Goal: Complete application form

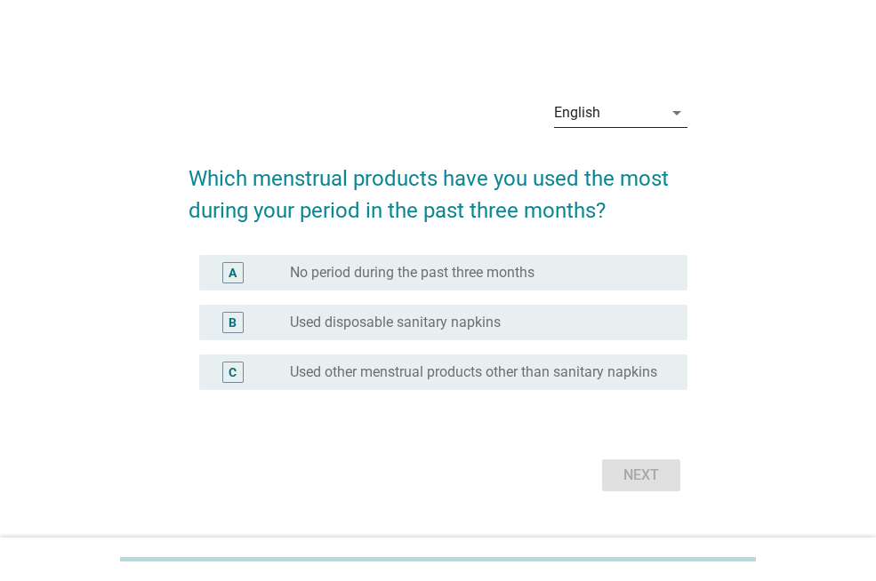
click at [664, 102] on div "arrow_drop_down" at bounding box center [674, 112] width 25 height 21
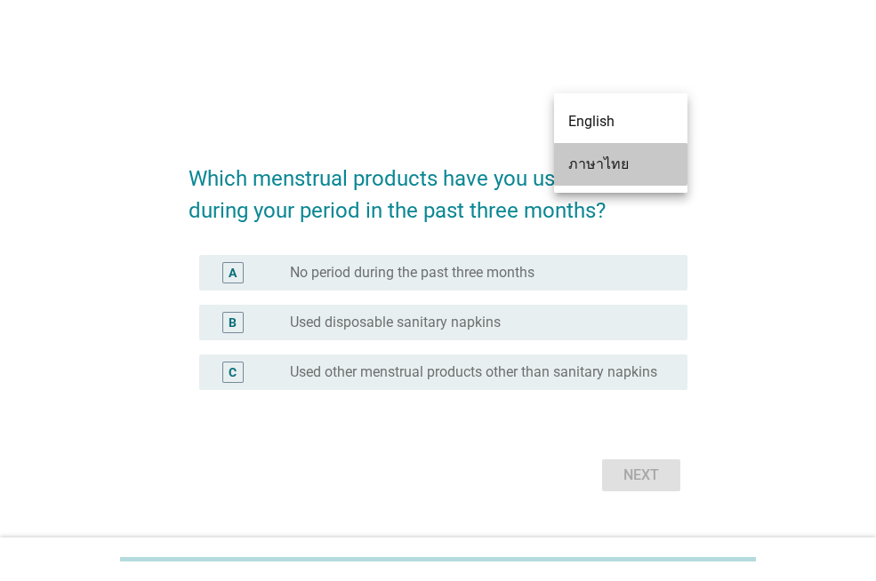
click at [627, 167] on div "ภาษาไทย" at bounding box center [620, 164] width 105 height 21
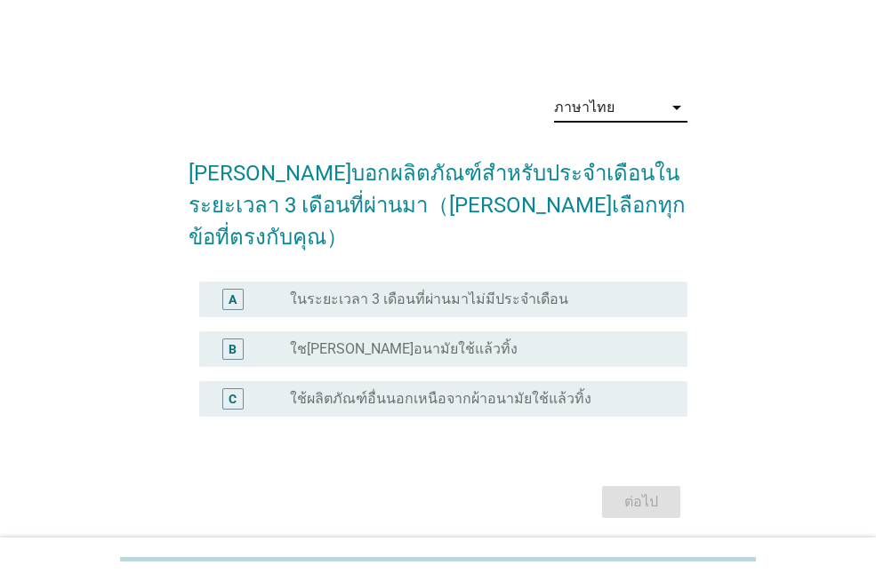
click at [668, 109] on icon "arrow_drop_down" at bounding box center [676, 107] width 21 height 21
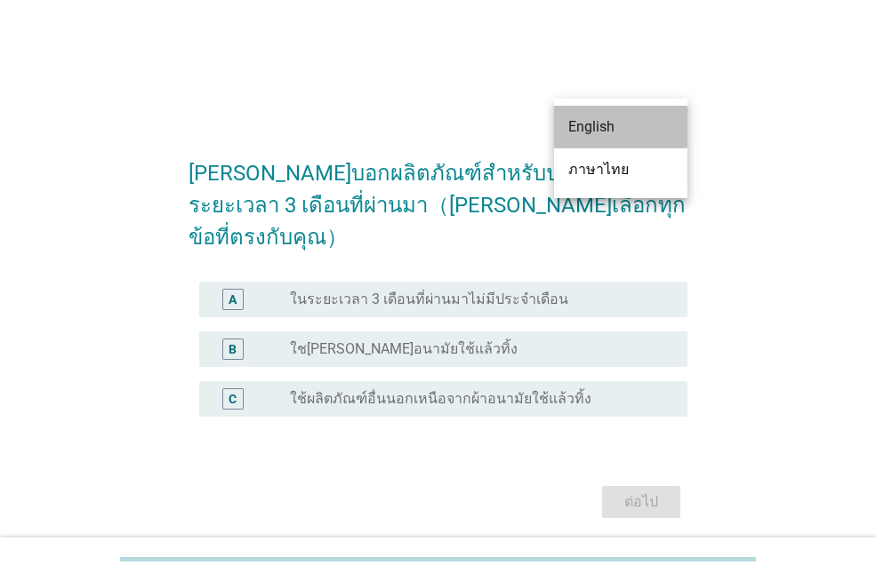
click at [629, 140] on div "English" at bounding box center [620, 127] width 105 height 43
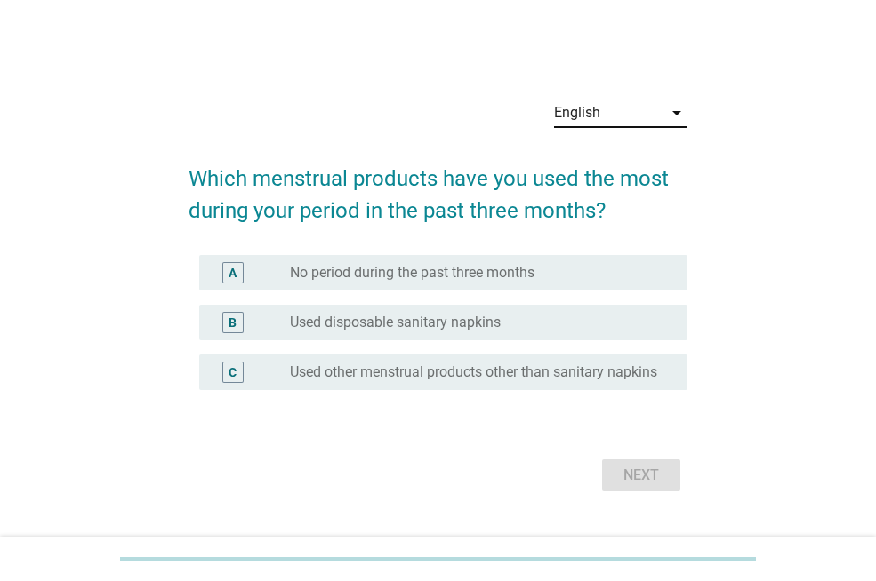
click at [583, 315] on div "radio_button_unchecked Used disposable sanitary napkins" at bounding box center [474, 323] width 369 height 18
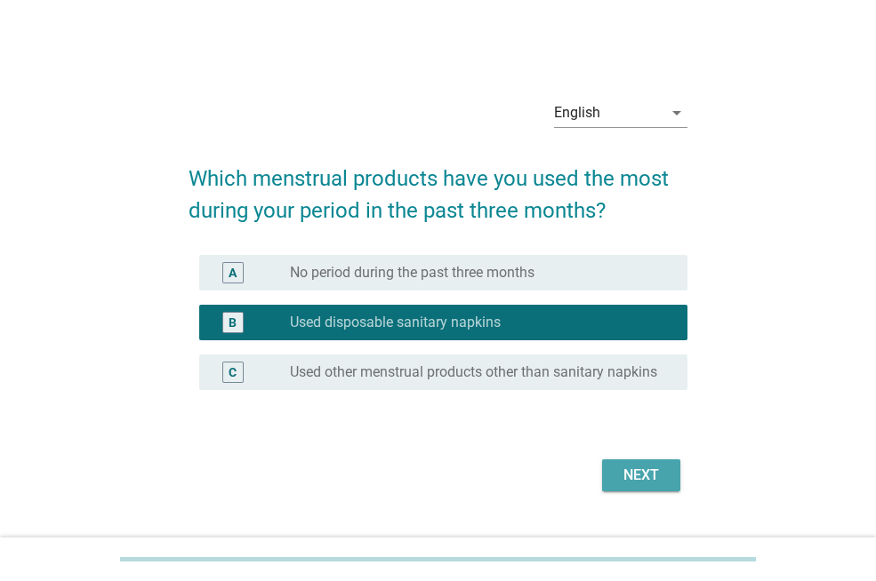
click at [629, 477] on div "Next" at bounding box center [641, 475] width 50 height 21
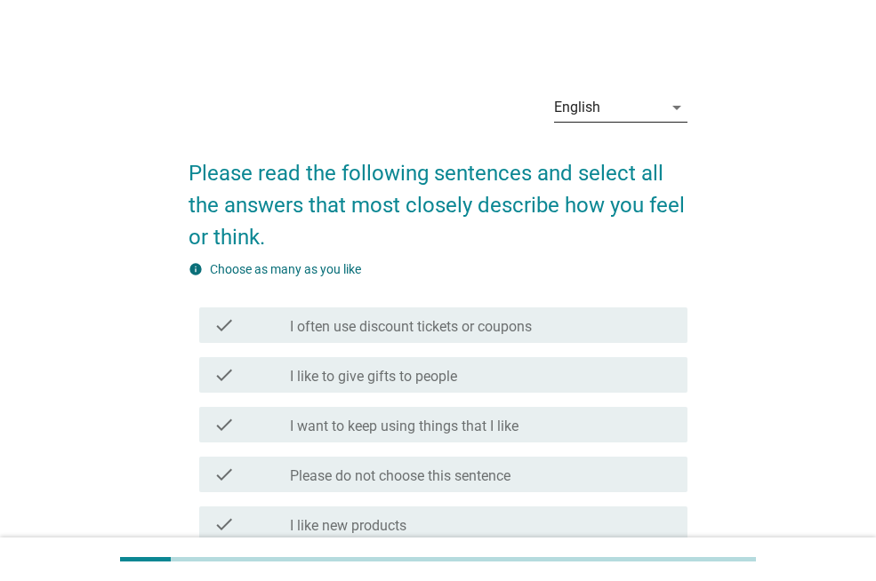
click at [668, 110] on icon "arrow_drop_down" at bounding box center [676, 107] width 21 height 21
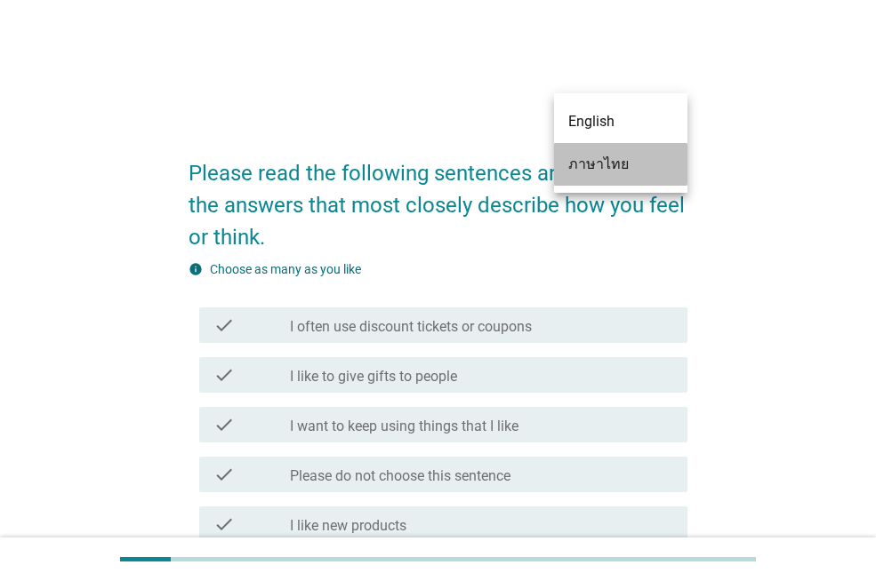
click at [643, 148] on div "ภาษาไทย" at bounding box center [620, 164] width 105 height 43
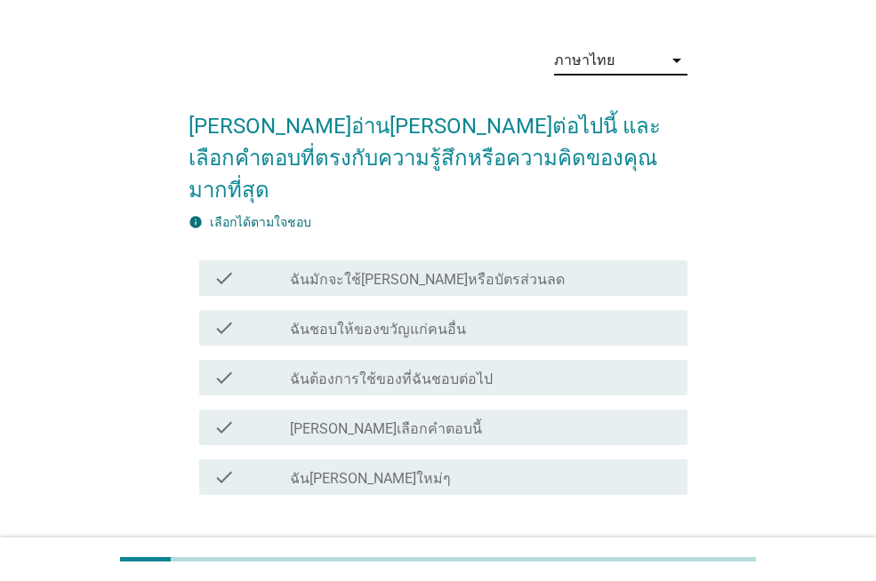
scroll to position [89, 0]
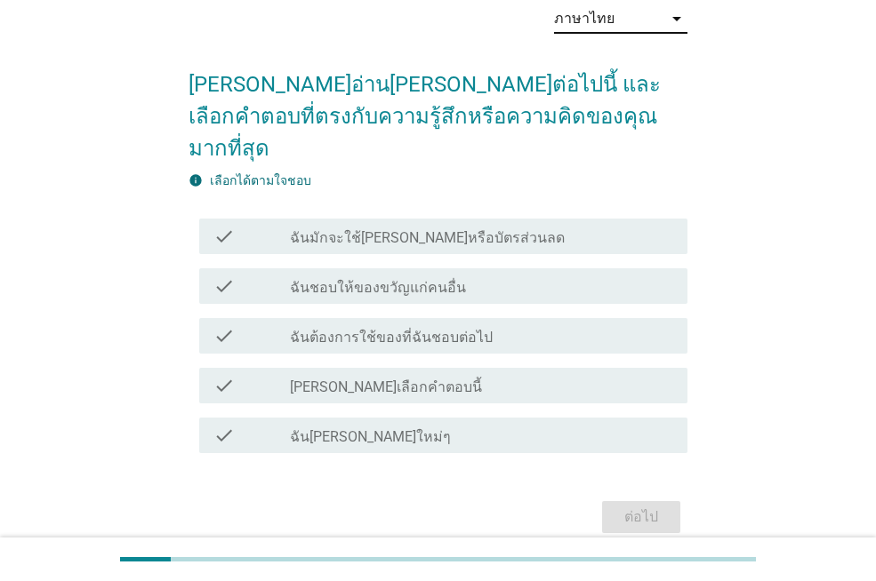
click at [634, 226] on div "check_box_outline_blank ฉันมักจะใช้[PERSON_NAME]หรือบัตรส่วนลด" at bounding box center [481, 236] width 383 height 21
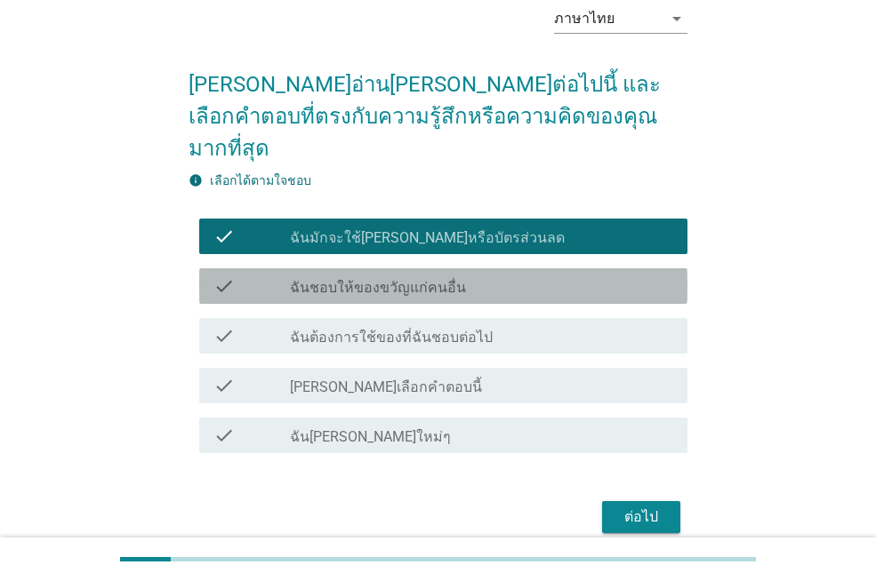
click at [539, 276] on div "check_box_outline_blank ฉันชอบให้ของขวัญแก่คนอื่น" at bounding box center [481, 286] width 383 height 21
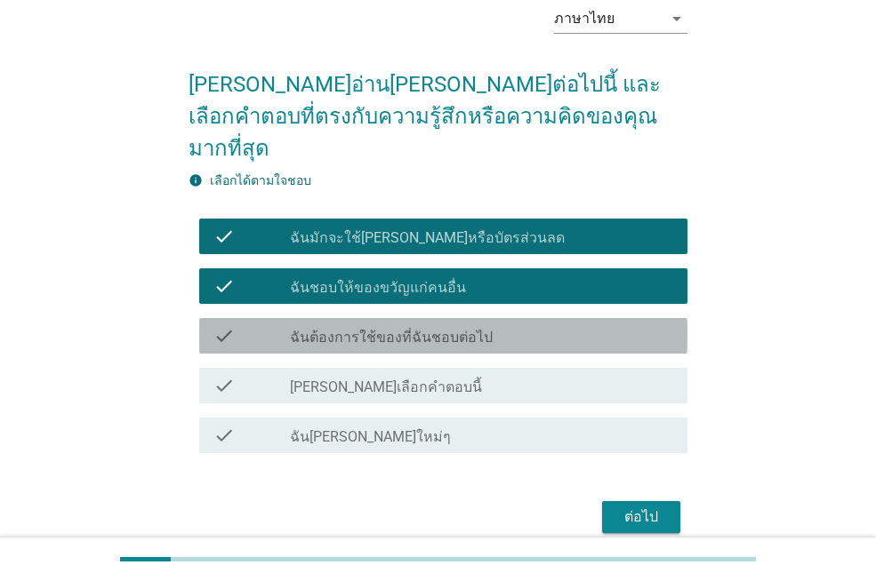
click at [528, 325] on div "check_box_outline_blank ฉันต้องการใช้ของที่ฉันชอบต่อไป" at bounding box center [481, 335] width 383 height 21
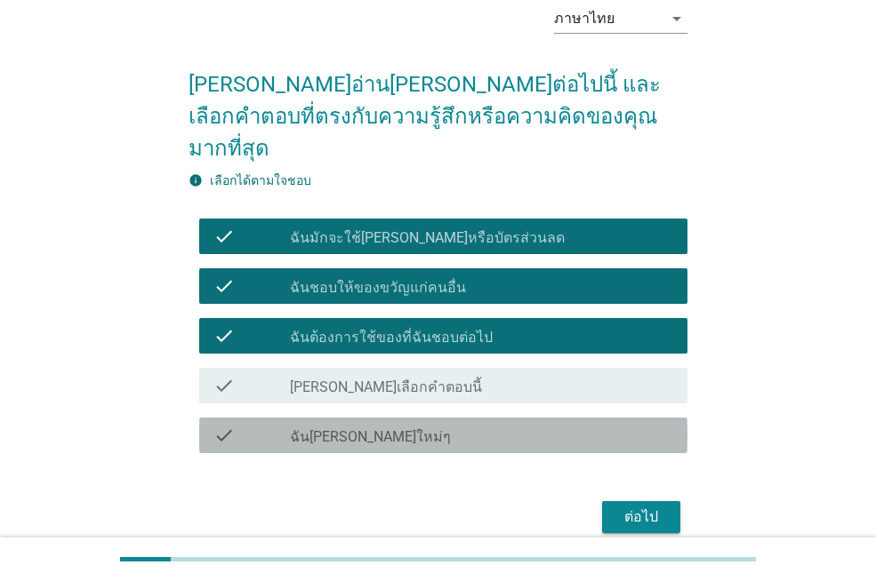
click at [508, 425] on div "check_box_outline_blank ฉัน[PERSON_NAME]ใหม่ๆ" at bounding box center [481, 435] width 383 height 21
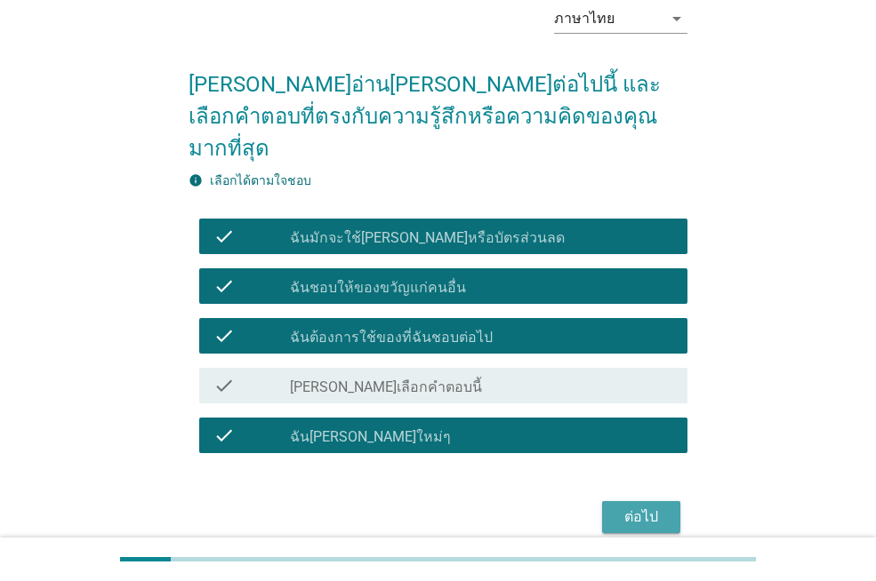
click at [660, 507] on div "ต่อไป" at bounding box center [641, 517] width 50 height 21
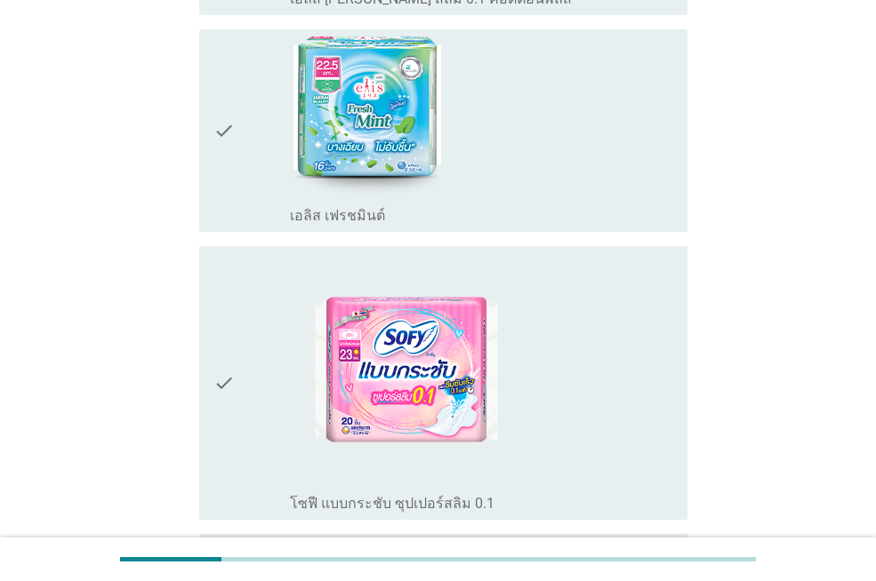
scroll to position [1067, 0]
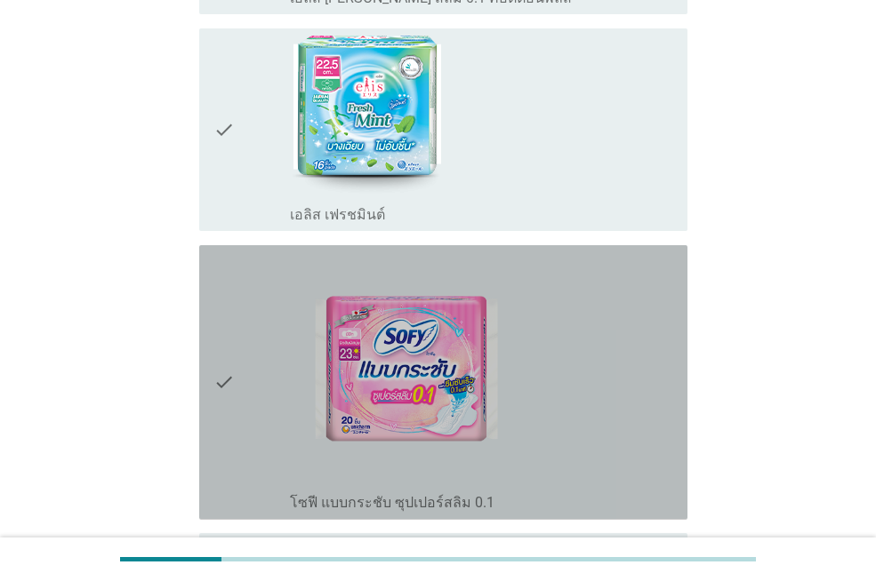
click at [576, 435] on div "check_box_outline_blank โซฟี แบบกระชับ ซุปเปอร์สลิม 0.1" at bounding box center [481, 382] width 383 height 260
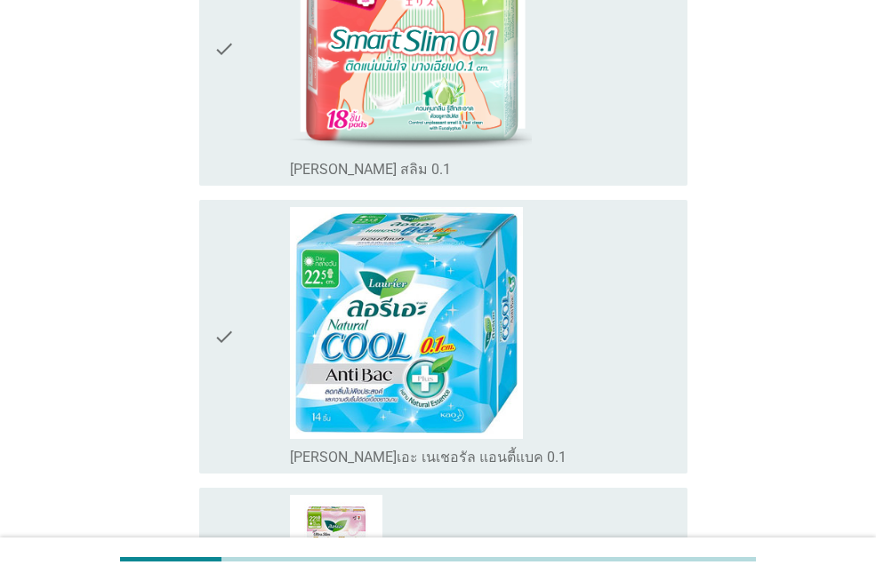
scroll to position [1956, 0]
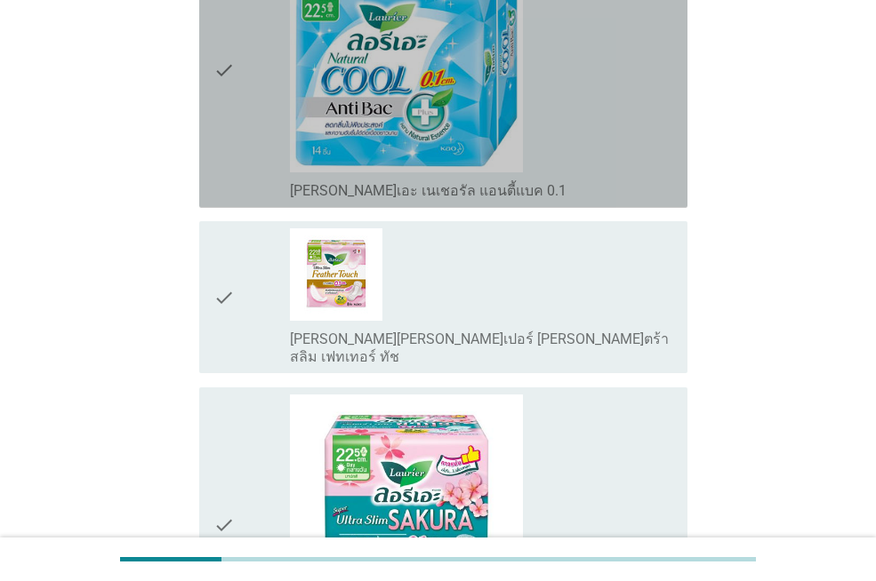
click at [552, 173] on div "check_box_outline_blank [PERSON_NAME]เอะ เนเชอรัล แอนตี้แบค 0.1" at bounding box center [481, 70] width 383 height 260
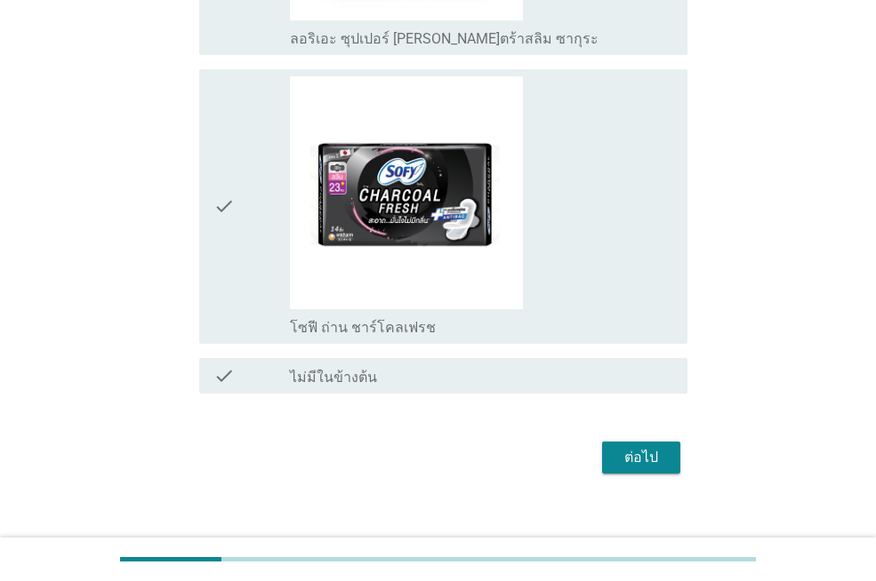
scroll to position [2565, 0]
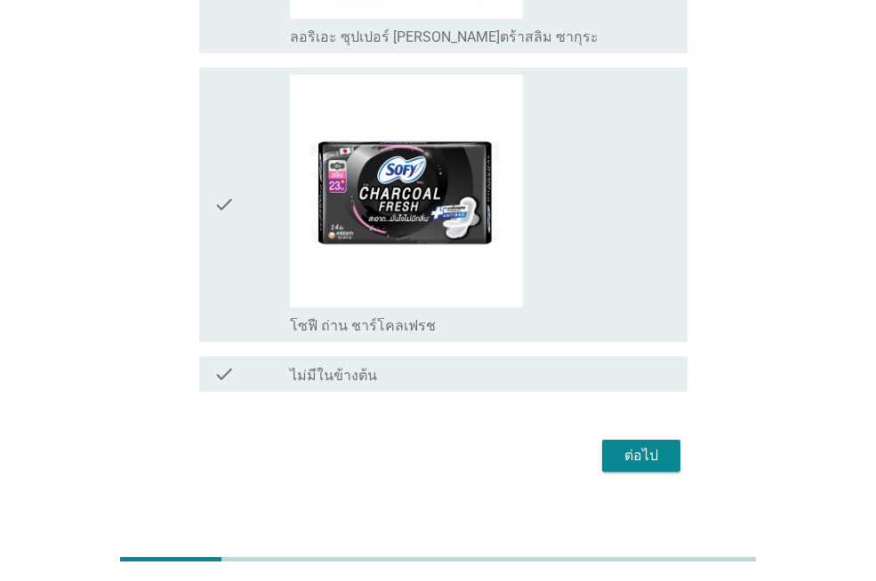
click at [661, 445] on div "ต่อไป" at bounding box center [641, 455] width 50 height 21
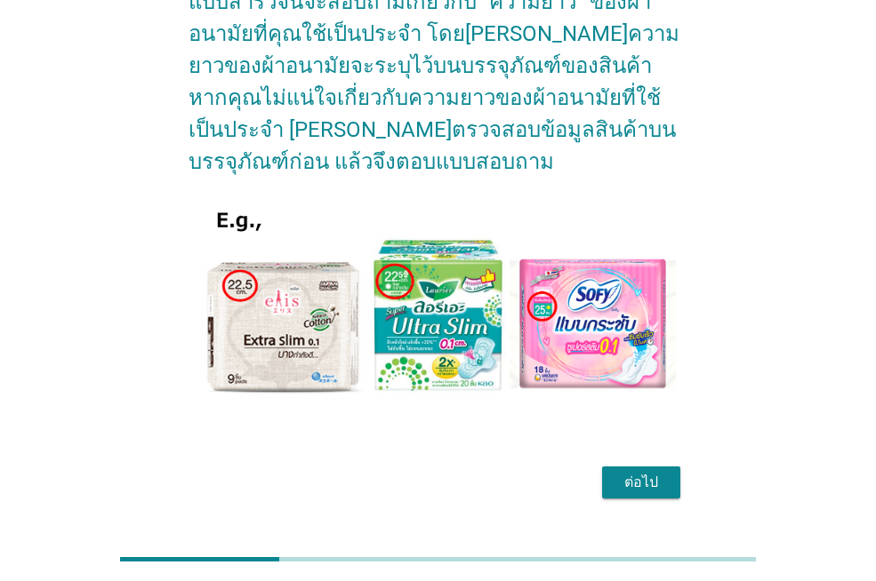
scroll to position [178, 0]
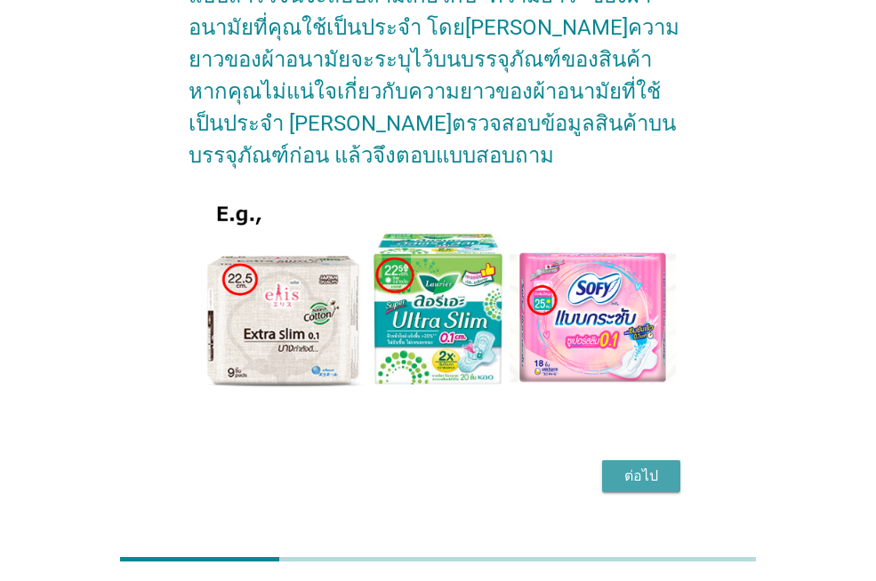
click at [655, 476] on div "ต่อไป" at bounding box center [641, 476] width 50 height 21
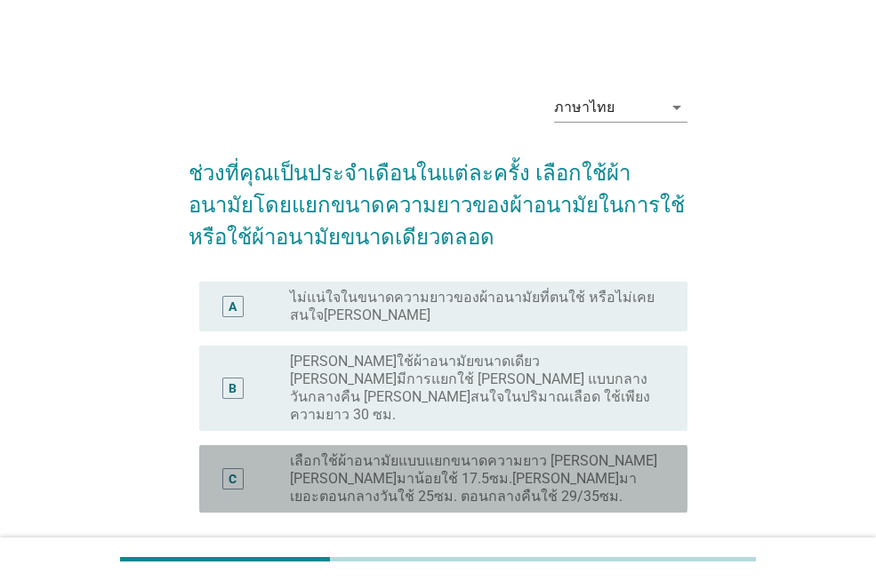
click at [462, 453] on label "เลือกใช้ผ้าอนามัยแบบแยกขนาดความยาว [PERSON_NAME] [PERSON_NAME]มาน้อยใช้ 17.5ซม.…" at bounding box center [474, 479] width 369 height 53
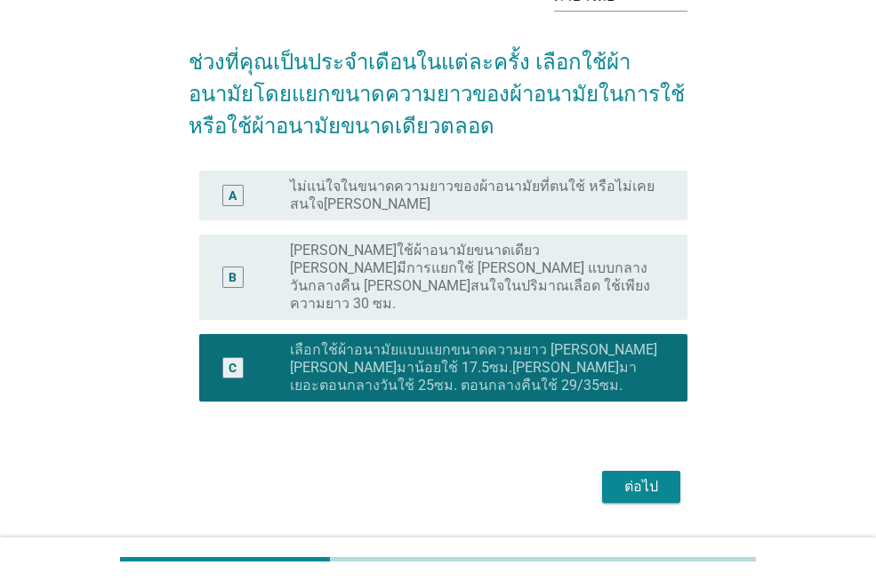
scroll to position [124, 0]
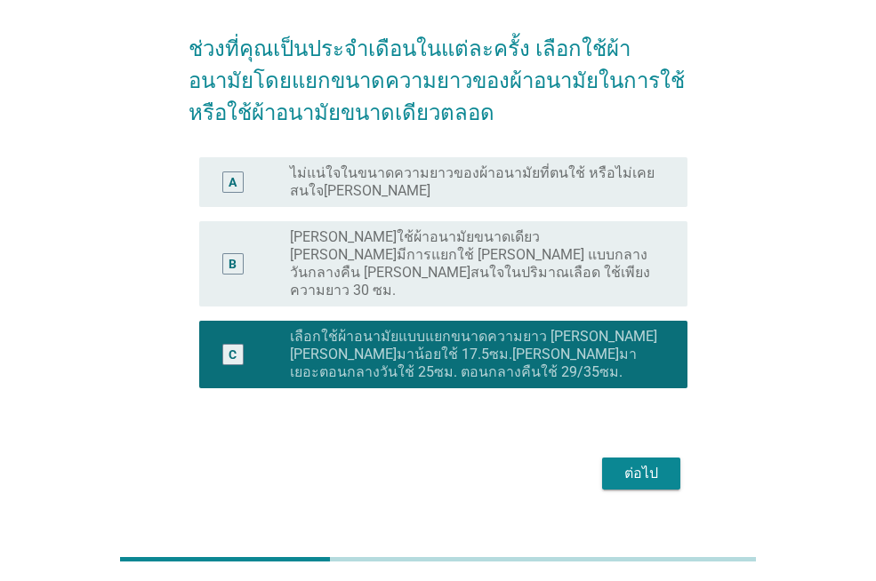
drag, startPoint x: 593, startPoint y: 442, endPoint x: 633, endPoint y: 442, distance: 40.0
click at [595, 453] on div "ต่อไป" at bounding box center [437, 474] width 499 height 43
click at [634, 463] on div "ต่อไป" at bounding box center [641, 473] width 50 height 21
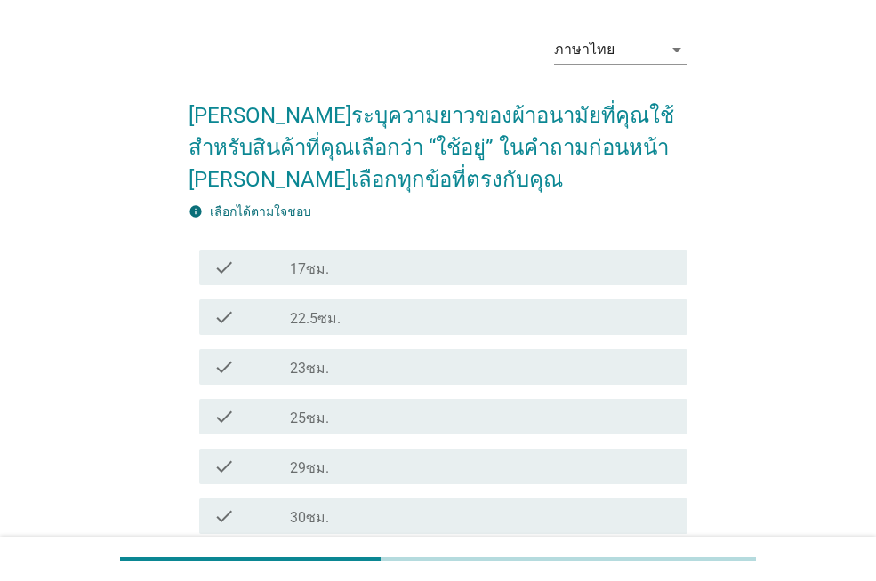
scroll to position [89, 0]
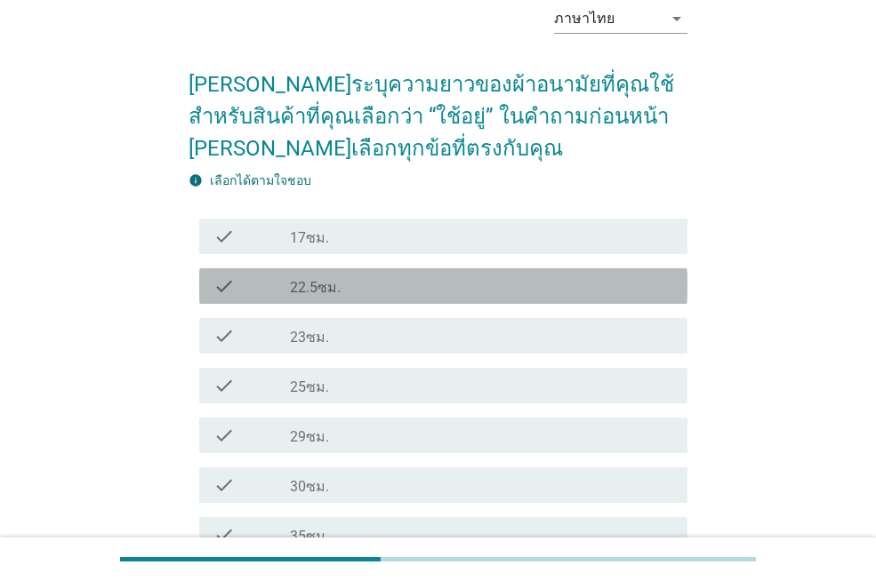
click at [453, 293] on div "check_box_outline_blank 22.5ซม." at bounding box center [481, 286] width 383 height 21
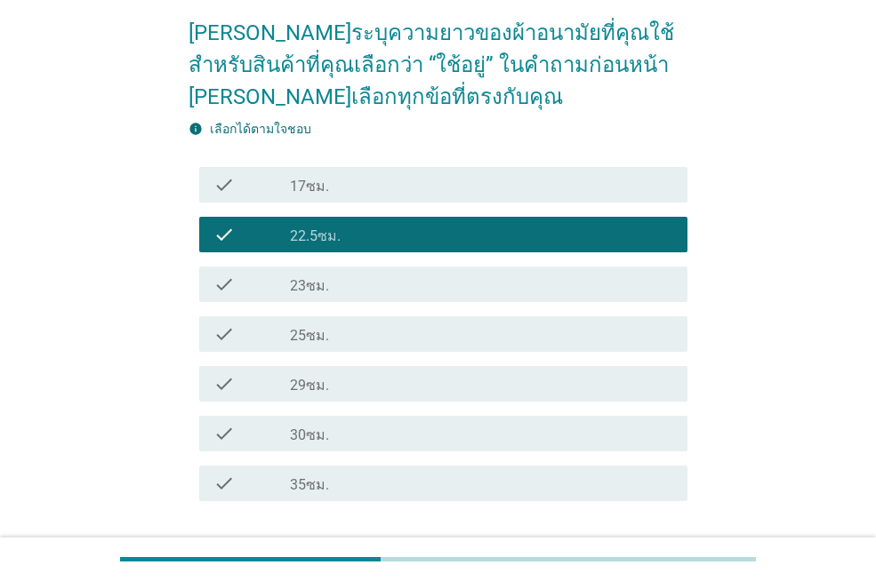
scroll to position [267, 0]
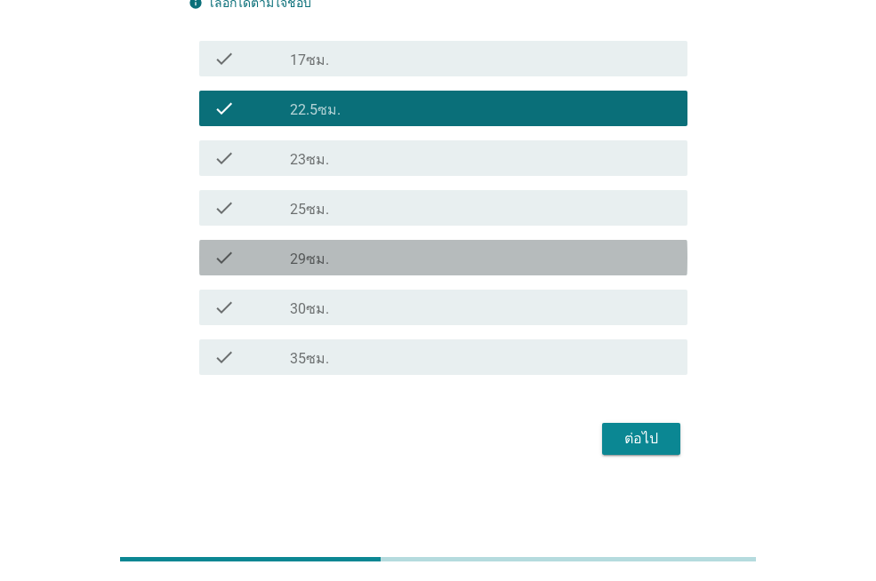
click at [397, 258] on div "check_box_outline_blank 29ซม." at bounding box center [481, 257] width 383 height 21
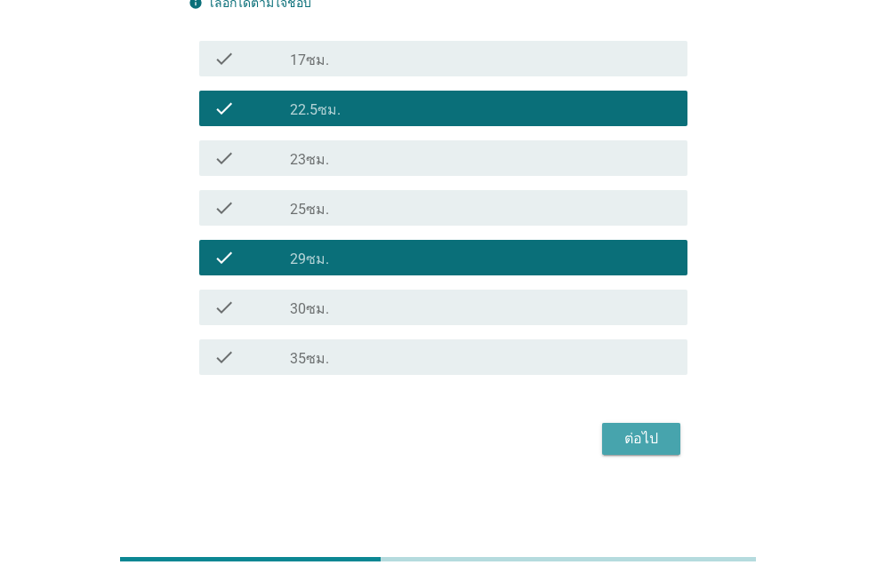
click at [660, 440] on div "ต่อไป" at bounding box center [641, 439] width 50 height 21
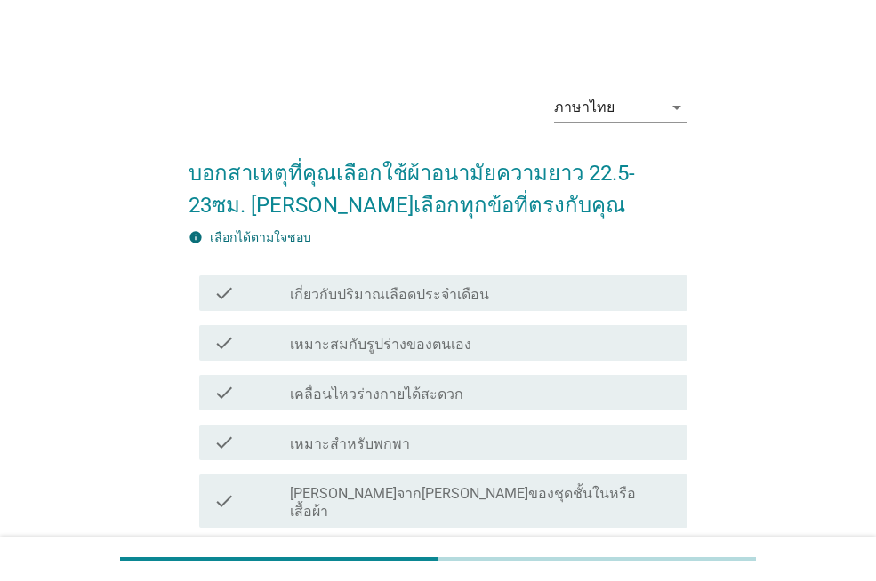
scroll to position [89, 0]
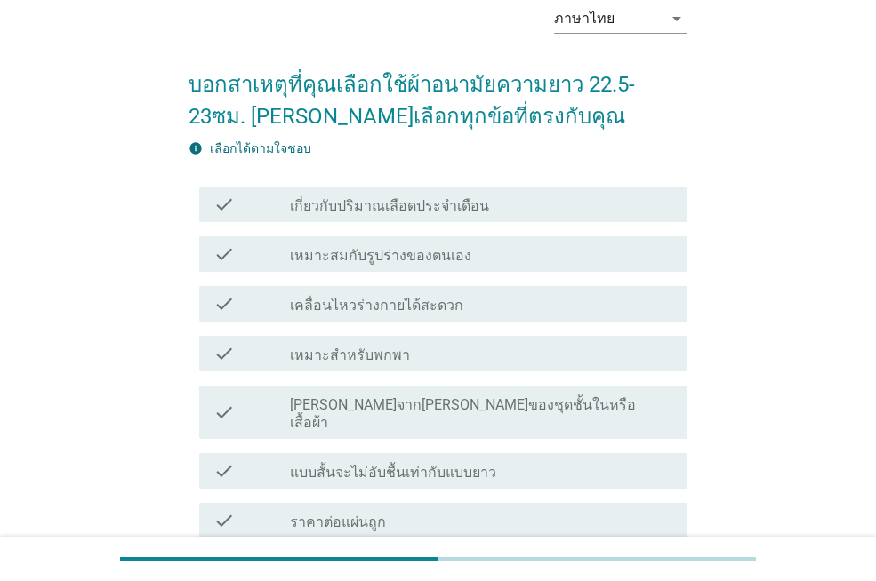
click at [590, 319] on div "check check_box_outline_blank เคลื่อนไหวร่างกายได้สะดวก" at bounding box center [443, 304] width 488 height 36
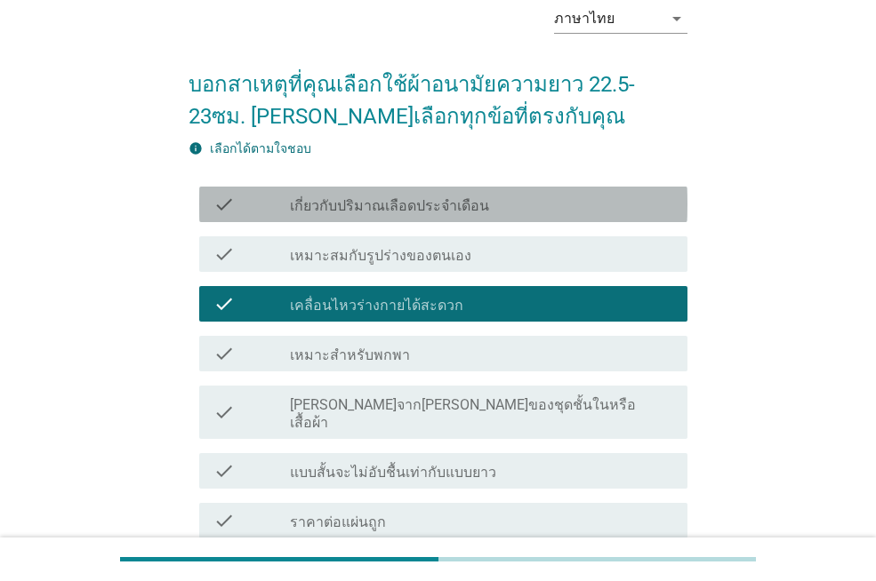
click at [616, 214] on div "check_box_outline_blank เกี่ยวกับปริมาณเลือดประจำเดือน" at bounding box center [481, 204] width 383 height 21
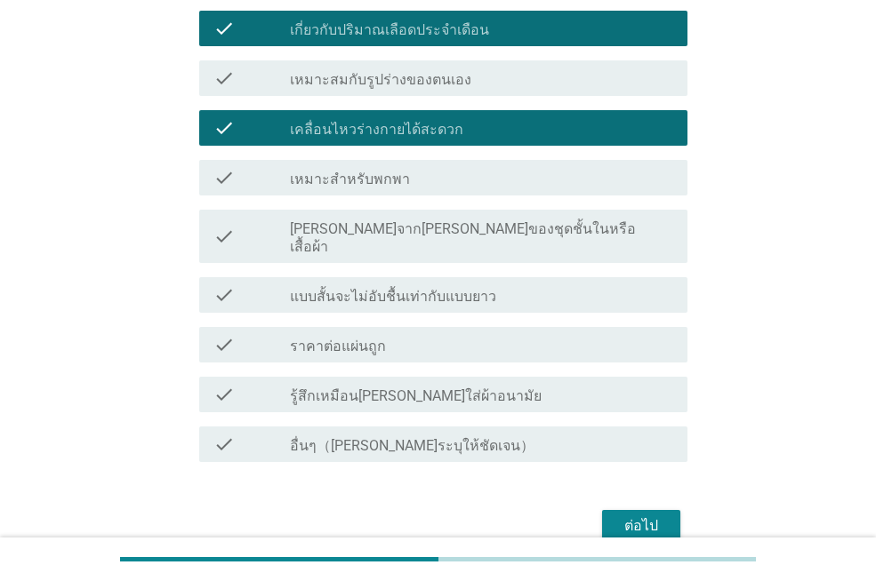
scroll to position [267, 0]
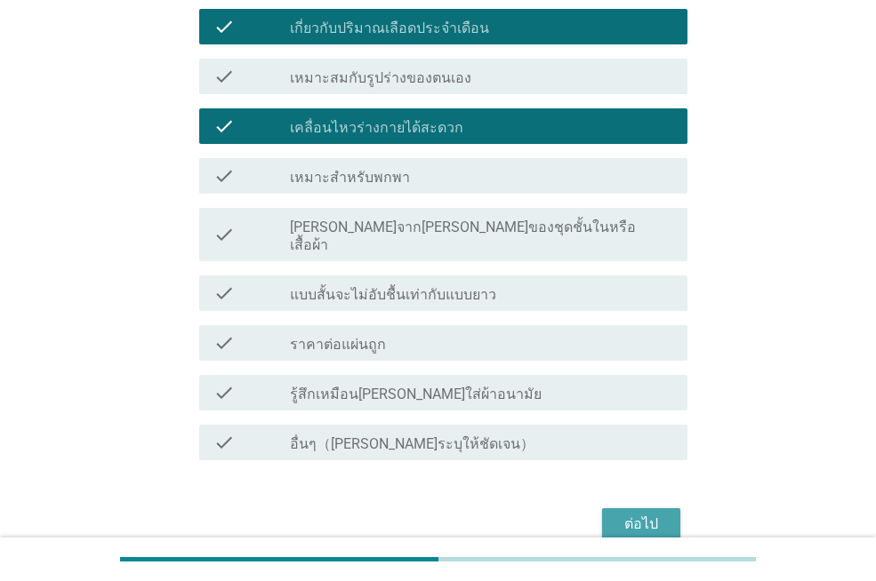
click at [647, 514] on div "ต่อไป" at bounding box center [641, 524] width 50 height 21
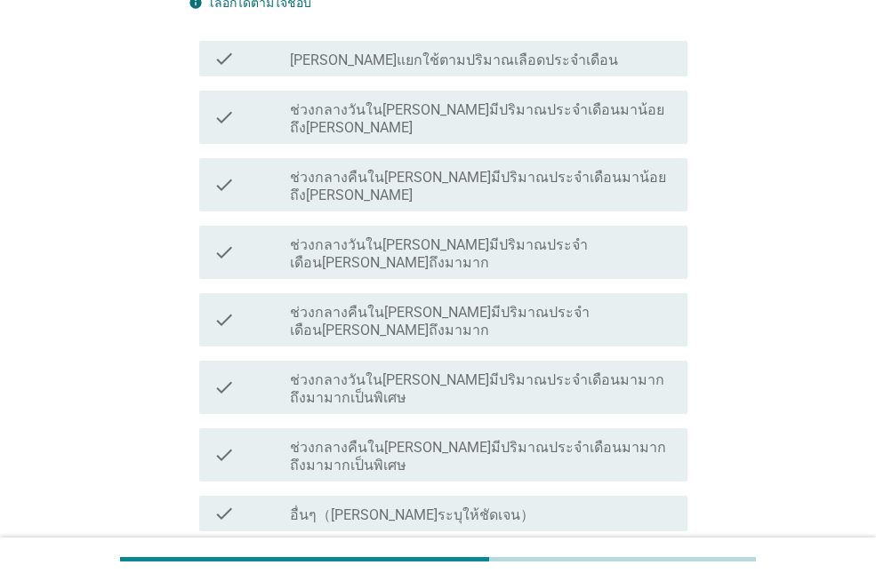
scroll to position [0, 0]
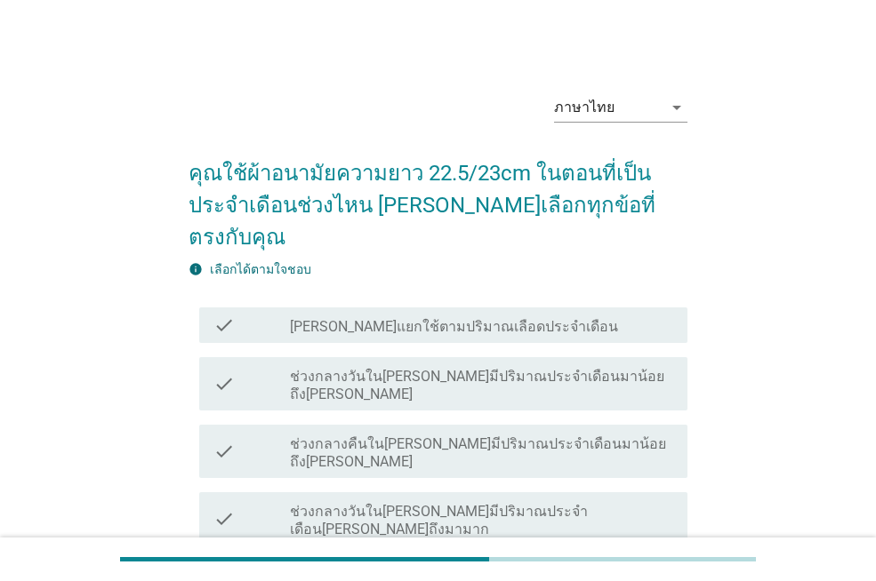
click at [637, 493] on div "check check_box_outline_blank ช่วงกลางวันใน[PERSON_NAME]มีปริมาณประจำเดือน[PERS…" at bounding box center [443, 519] width 488 height 53
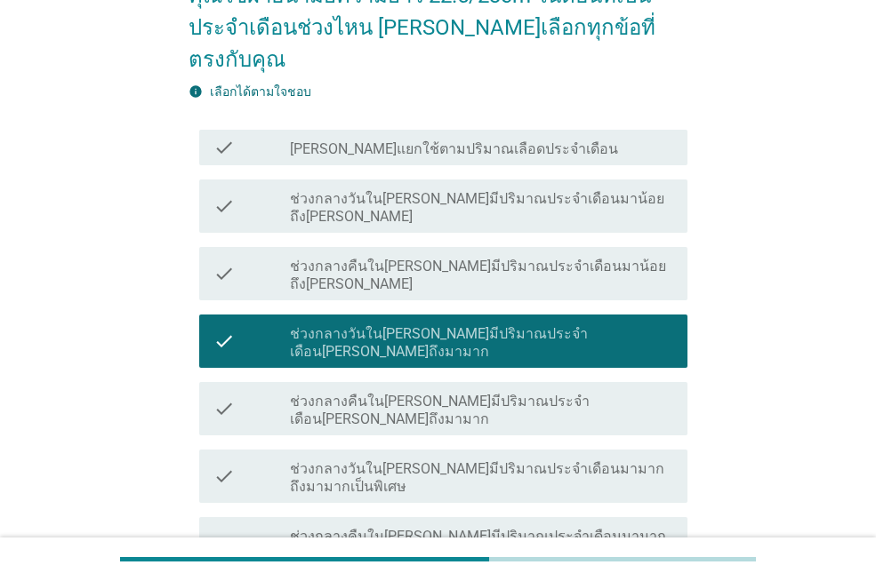
scroll to position [267, 0]
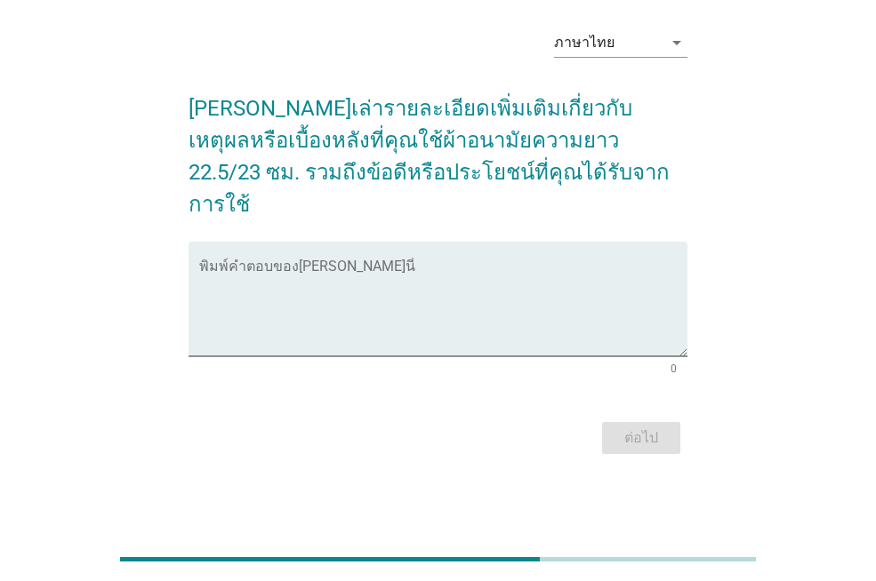
scroll to position [0, 0]
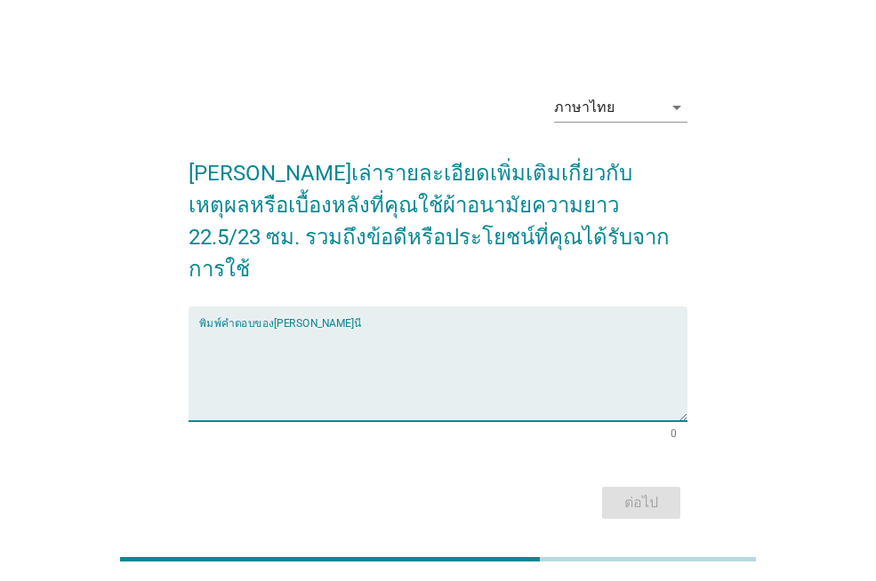
click at [484, 370] on textarea "พิมพ์คำตอบของคุณ ที่นี่" at bounding box center [443, 374] width 488 height 93
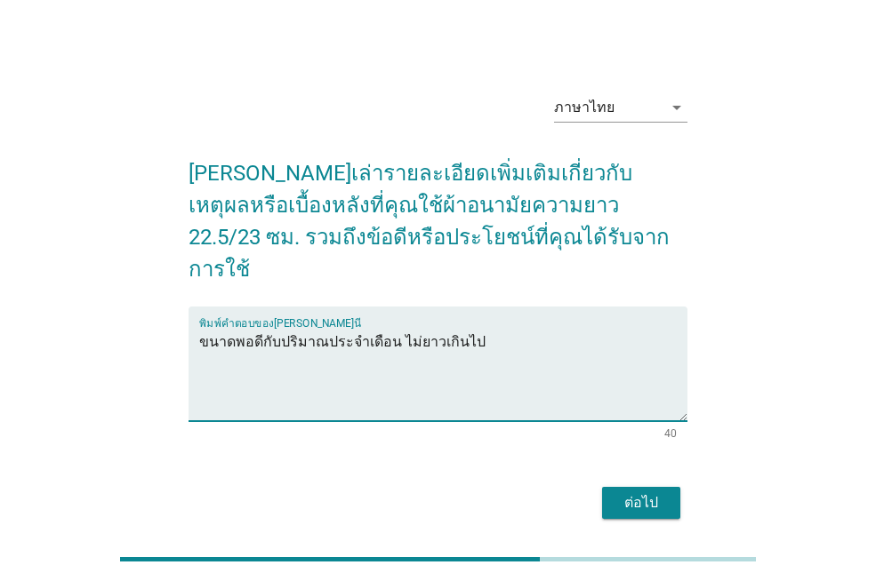
type textarea "ขนาดพอดีกับปริมาณประจำเดือน ไม่ยาวเกินไป"
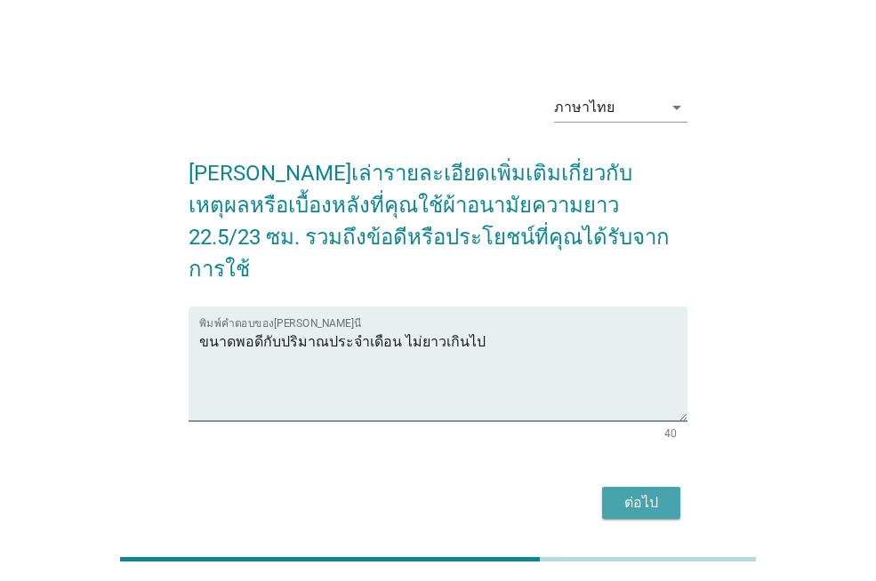
click at [633, 493] on div "ต่อไป" at bounding box center [641, 503] width 50 height 21
